Goal: Transaction & Acquisition: Subscribe to service/newsletter

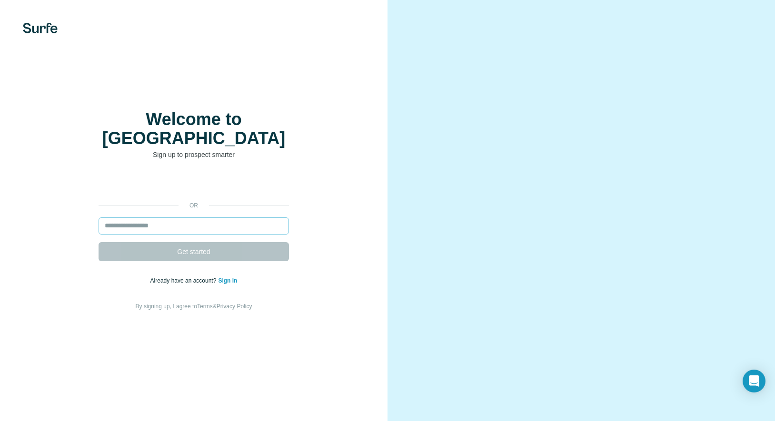
type input "**********"
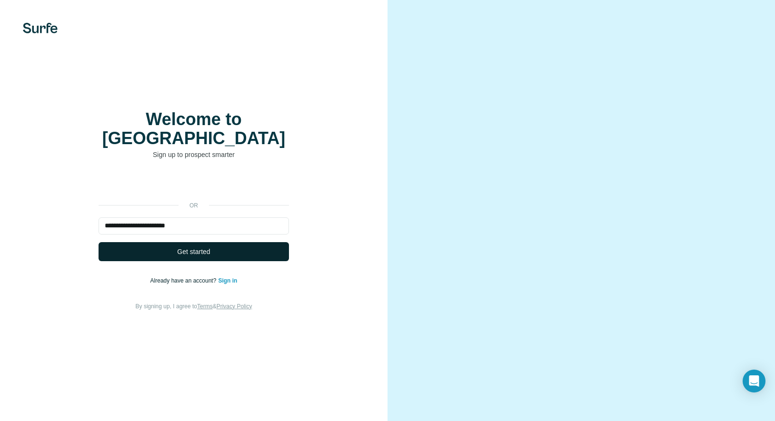
click at [185, 247] on span "Get started" at bounding box center [193, 252] width 33 height 10
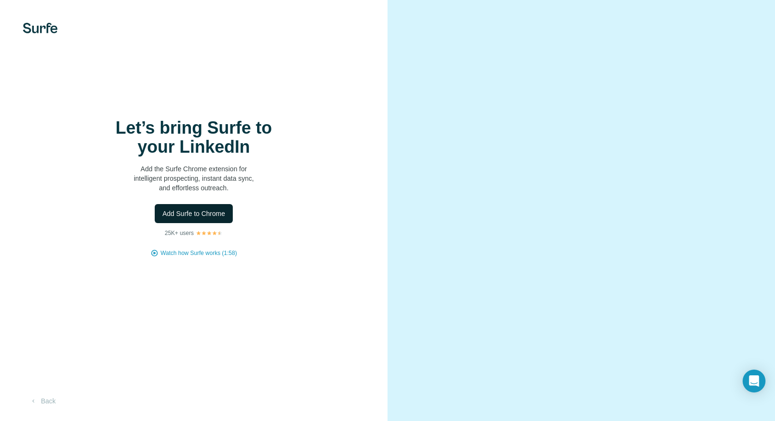
click at [197, 219] on button "Add Surfe to Chrome" at bounding box center [194, 213] width 78 height 19
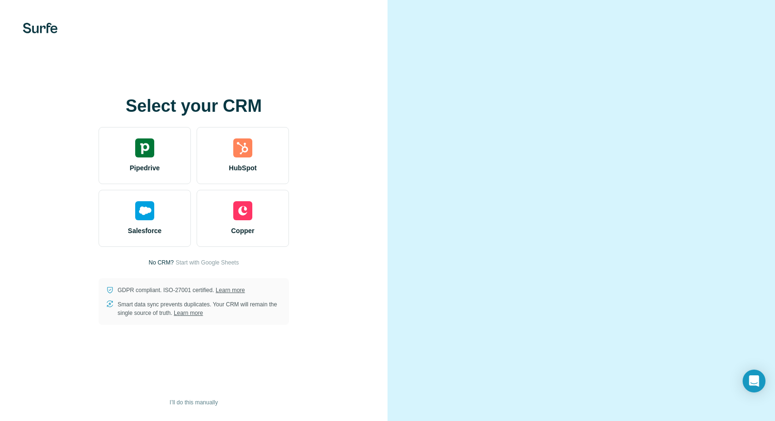
click at [374, 97] on div "Select your CRM Pipedrive HubSpot Salesforce Copper No CRM? Start with Google S…" at bounding box center [194, 210] width 388 height 421
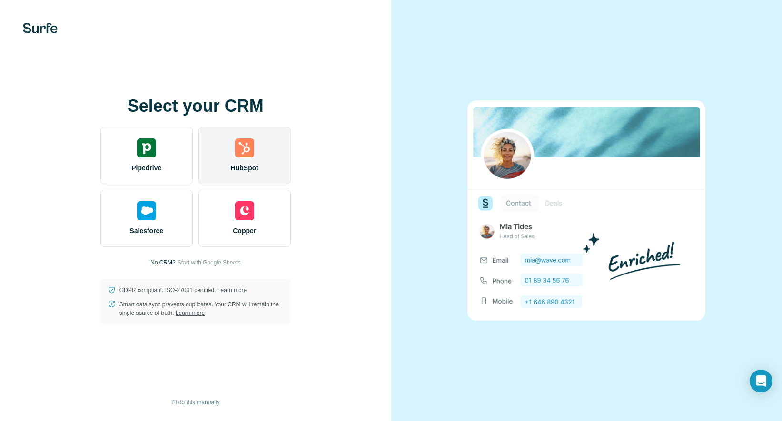
click at [222, 165] on div "HubSpot" at bounding box center [245, 155] width 92 height 57
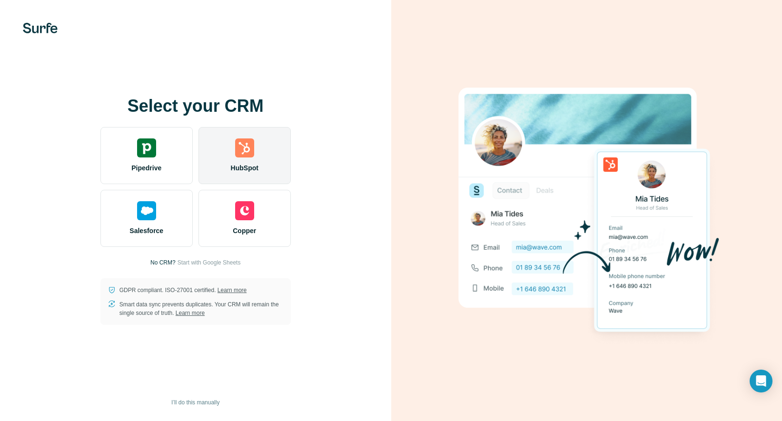
click at [249, 137] on div "HubSpot" at bounding box center [245, 155] width 92 height 57
